Goal: Check status: Check status

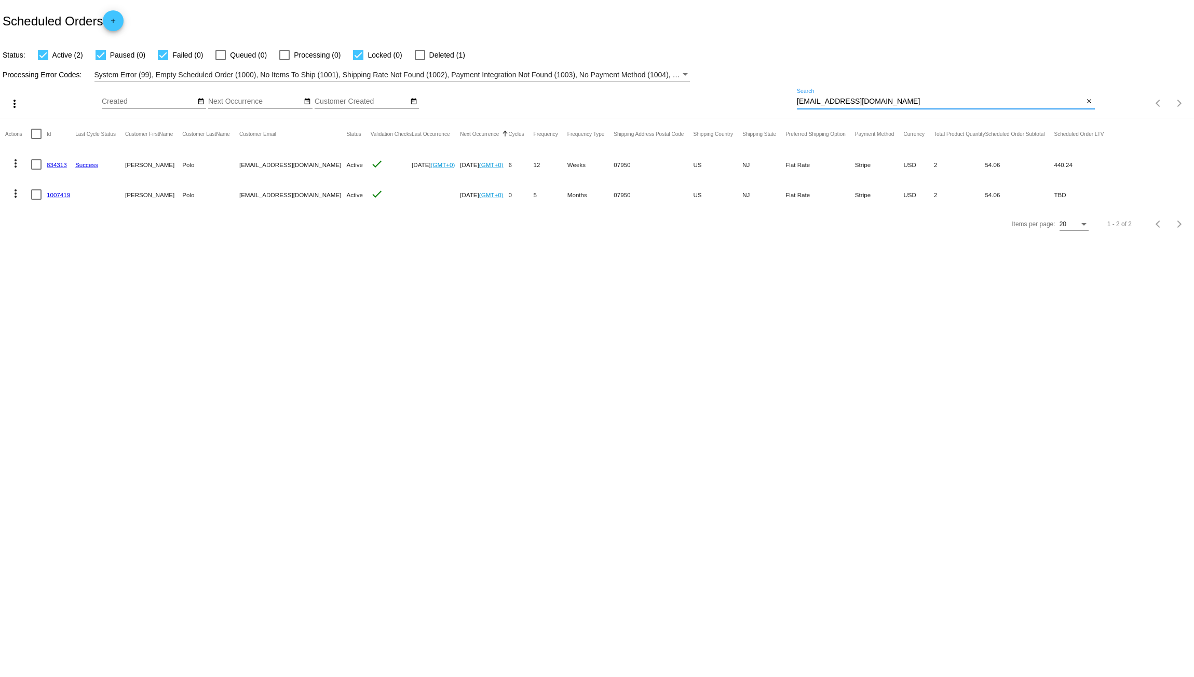
drag, startPoint x: 868, startPoint y: 101, endPoint x: 676, endPoint y: 89, distance: 192.9
click at [687, 84] on div "more_vert Sep Jan Feb Mar [DATE]" at bounding box center [597, 99] width 1194 height 37
paste input "[EMAIL_ADDRESS][DOMAIN_NAME]"
type input "[EMAIL_ADDRESS][DOMAIN_NAME]"
click at [53, 162] on link "966274" at bounding box center [57, 164] width 20 height 7
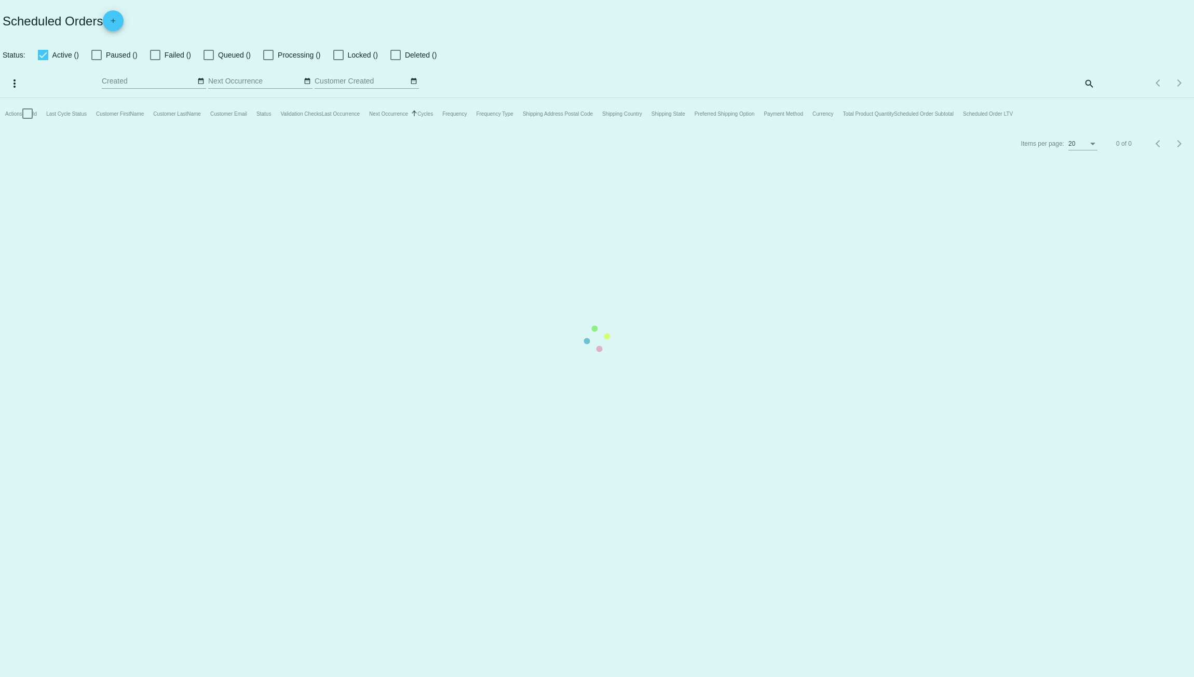
checkbox input "true"
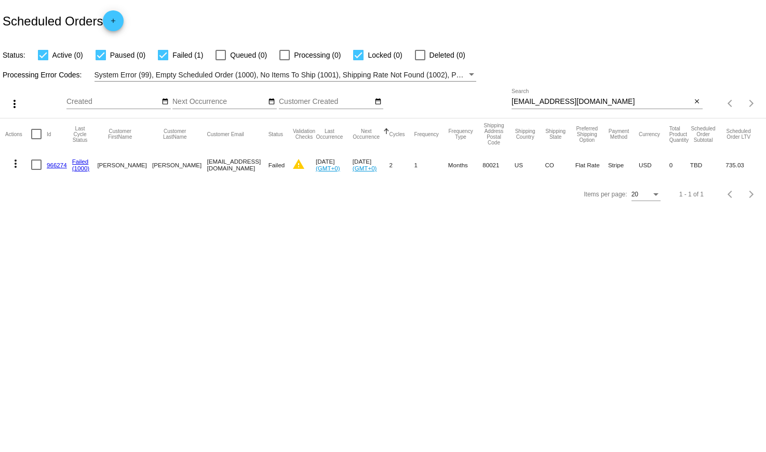
click at [292, 270] on body "Scheduled Orders add Status: Active (0) Paused (0) Failed (1) Queued (0) Proces…" at bounding box center [383, 226] width 766 height 452
click at [417, 51] on div at bounding box center [420, 55] width 10 height 10
click at [419, 60] on input "Deleted (0)" at bounding box center [419, 60] width 1 height 1
checkbox input "true"
click at [148, 308] on body "Scheduled Orders add Status: Active (0) Paused (0) Failed (1) Queued (0) Proces…" at bounding box center [383, 226] width 766 height 452
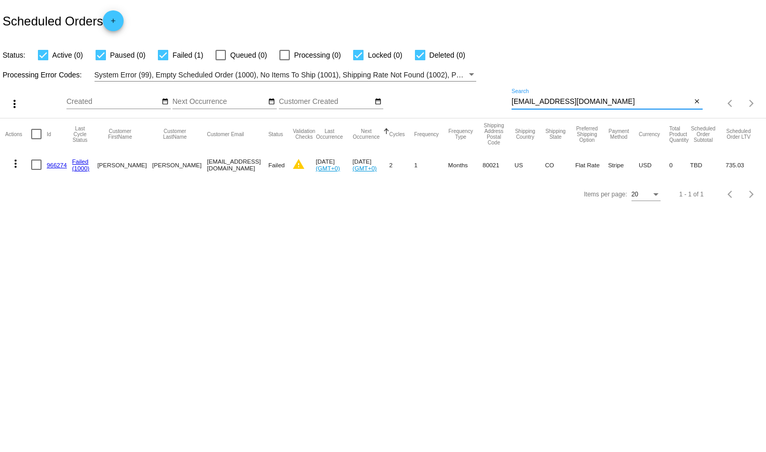
drag, startPoint x: 607, startPoint y: 104, endPoint x: 475, endPoint y: 98, distance: 132.0
click at [475, 98] on div "more_vert Sep Jan Feb Mar Apr 1" at bounding box center [383, 99] width 766 height 37
click at [609, 102] on input "[EMAIL_ADDRESS][DOMAIN_NAME]" at bounding box center [601, 102] width 180 height 8
drag, startPoint x: 609, startPoint y: 102, endPoint x: 497, endPoint y: 110, distance: 112.4
click at [497, 110] on div "more_vert Sep Jan Feb Mar Apr 1" at bounding box center [383, 99] width 766 height 37
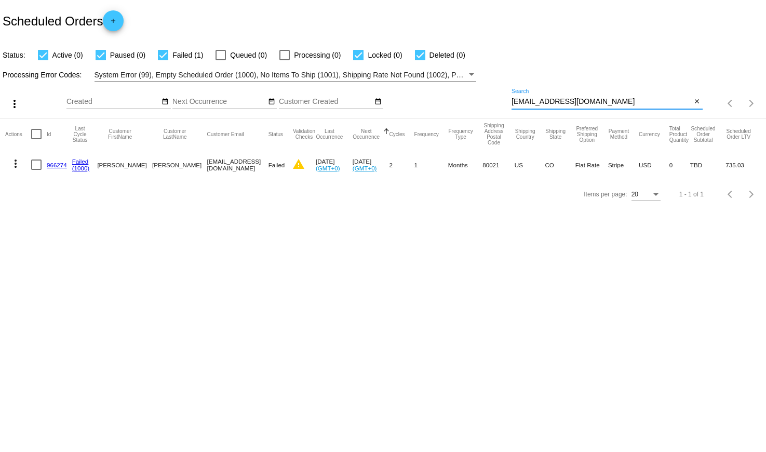
click at [605, 105] on input "[EMAIL_ADDRESS][DOMAIN_NAME]" at bounding box center [601, 102] width 180 height 8
drag, startPoint x: 609, startPoint y: 104, endPoint x: 487, endPoint y: 108, distance: 122.0
click at [487, 108] on div "more_vert Sep Jan Feb Mar Apr 1" at bounding box center [383, 99] width 766 height 37
drag, startPoint x: 466, startPoint y: 247, endPoint x: 457, endPoint y: 246, distance: 8.4
click at [462, 246] on body "Scheduled Orders add Status: Active (0) Paused (0) Failed (1) Queued (0) Proces…" at bounding box center [383, 226] width 766 height 452
